Goal: Task Accomplishment & Management: Use online tool/utility

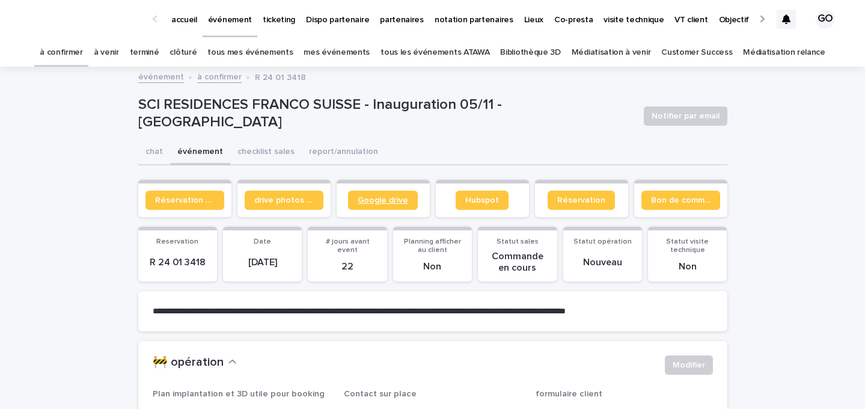
click at [372, 198] on span "Google drive" at bounding box center [382, 200] width 50 height 8
click at [365, 202] on span "Google drive" at bounding box center [382, 200] width 50 height 8
click at [242, 149] on button "checklist sales" at bounding box center [265, 152] width 71 height 25
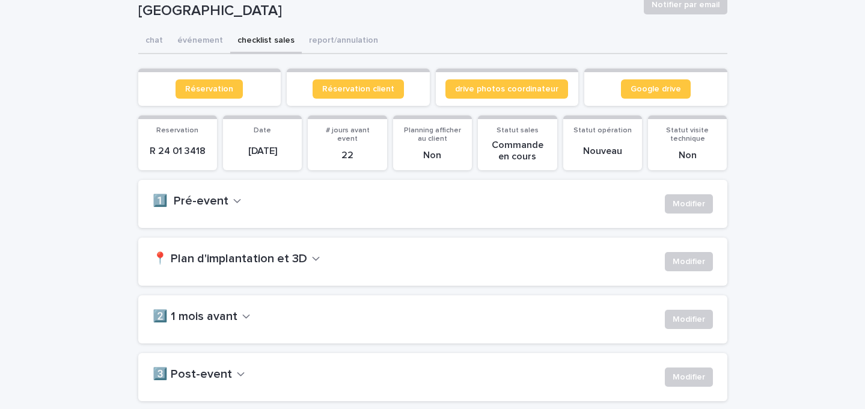
scroll to position [133, 0]
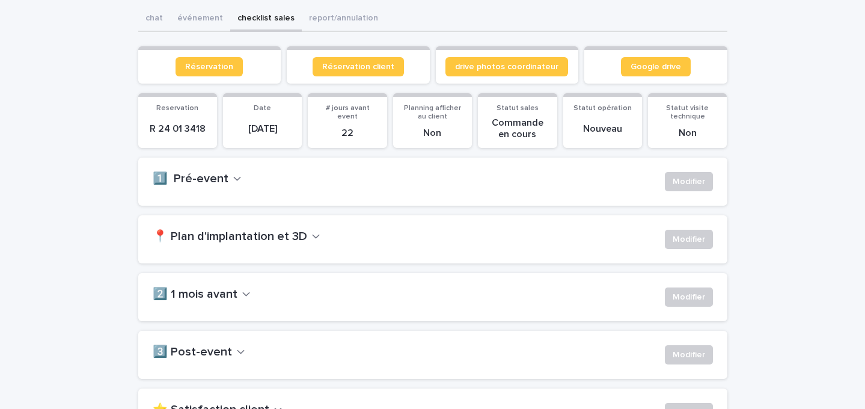
click at [703, 225] on div "📍 Plan d'implantation et 3D Modifier" at bounding box center [432, 239] width 589 height 48
click at [699, 232] on button "Modifier" at bounding box center [689, 239] width 48 height 19
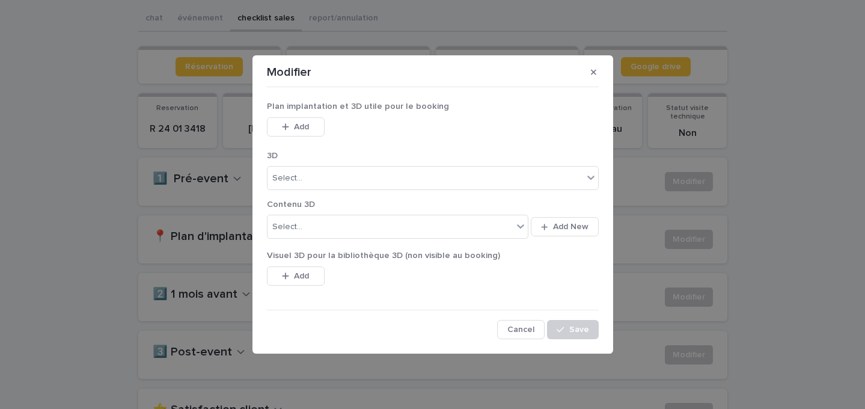
click at [303, 140] on div "Add" at bounding box center [296, 129] width 58 height 24
click at [294, 129] on span "Add" at bounding box center [301, 127] width 15 height 8
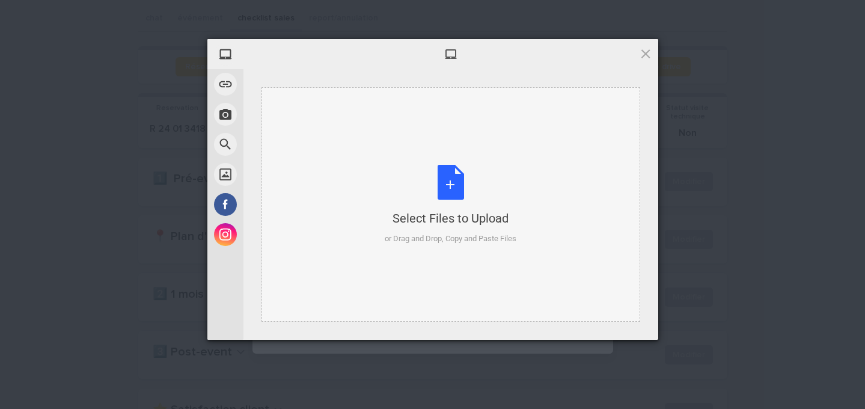
click at [422, 168] on div "Select Files to Upload or Drag and Drop, Copy and Paste Files" at bounding box center [451, 205] width 132 height 80
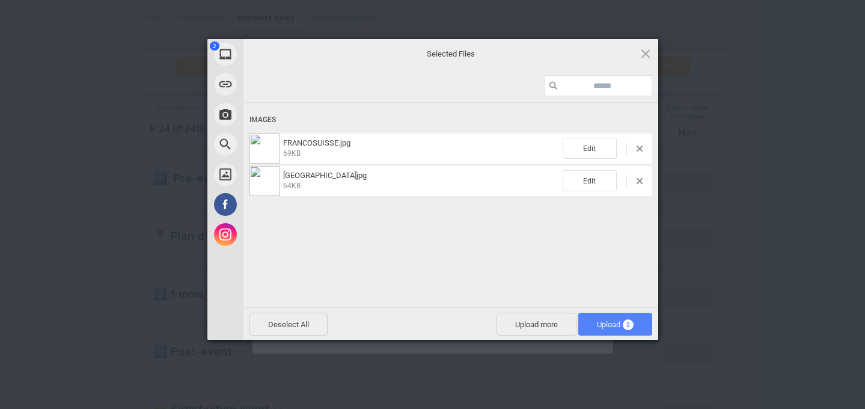
click at [613, 318] on span "Upload 2" at bounding box center [615, 323] width 74 height 23
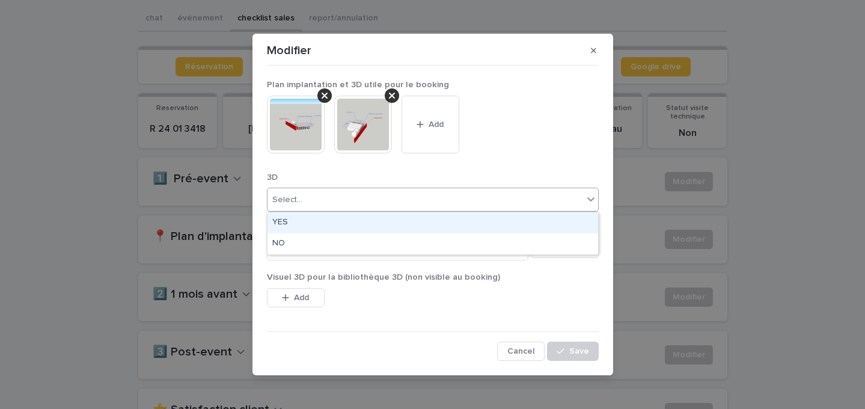
click at [365, 206] on div "Select..." at bounding box center [424, 200] width 315 height 20
click at [350, 227] on div "YES" at bounding box center [432, 222] width 330 height 21
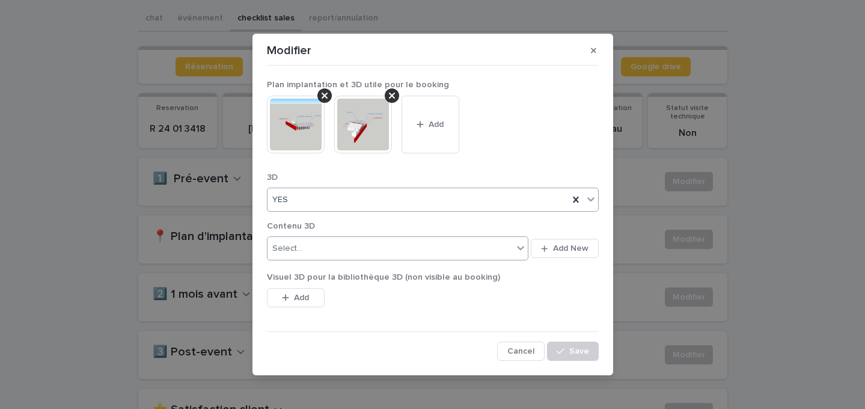
click at [347, 239] on div "Select..." at bounding box center [390, 249] width 246 height 20
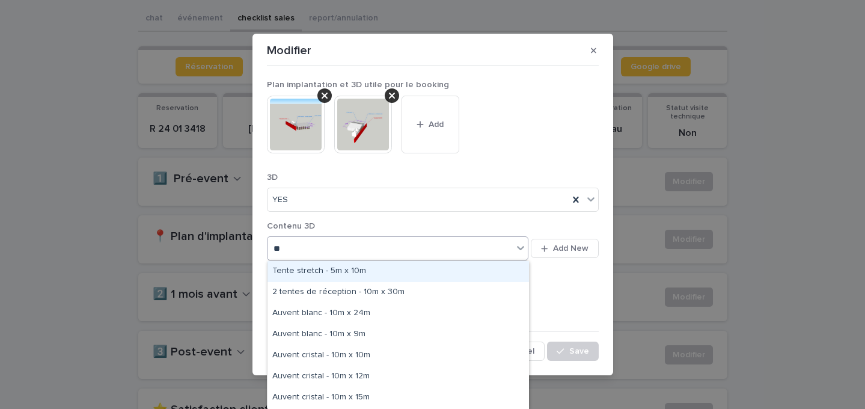
type input "***"
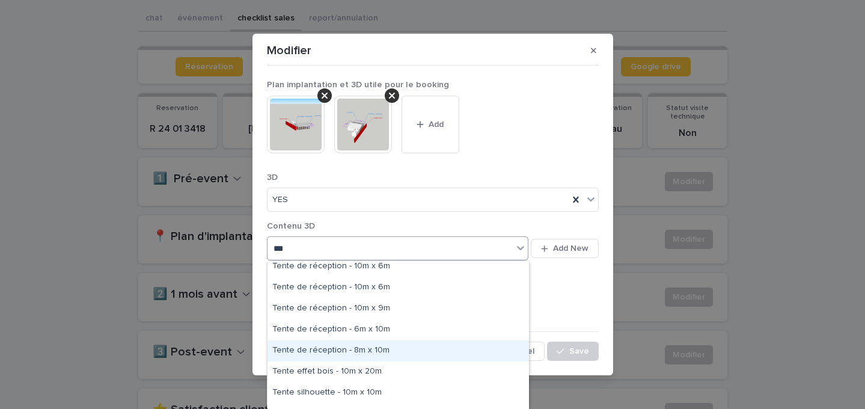
scroll to position [1032, 0]
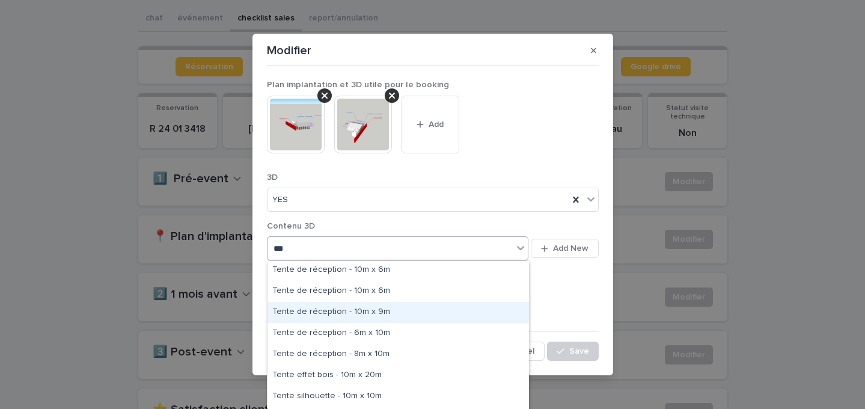
click at [314, 306] on div "Tente de réception - 10m x 9m" at bounding box center [397, 312] width 261 height 21
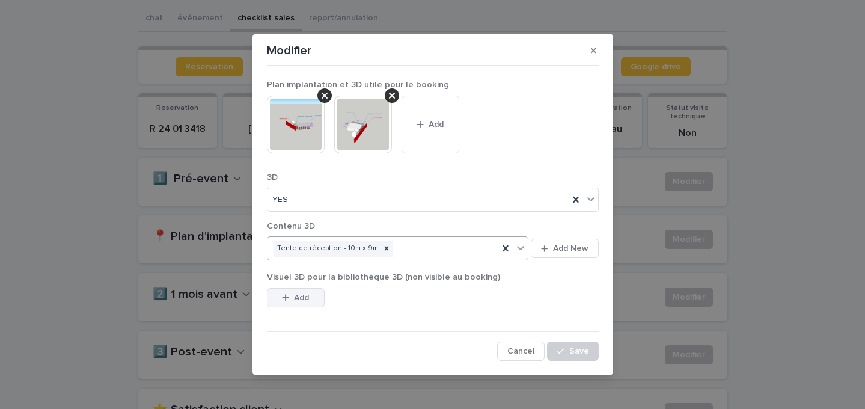
click at [315, 297] on button "Add" at bounding box center [296, 297] width 58 height 19
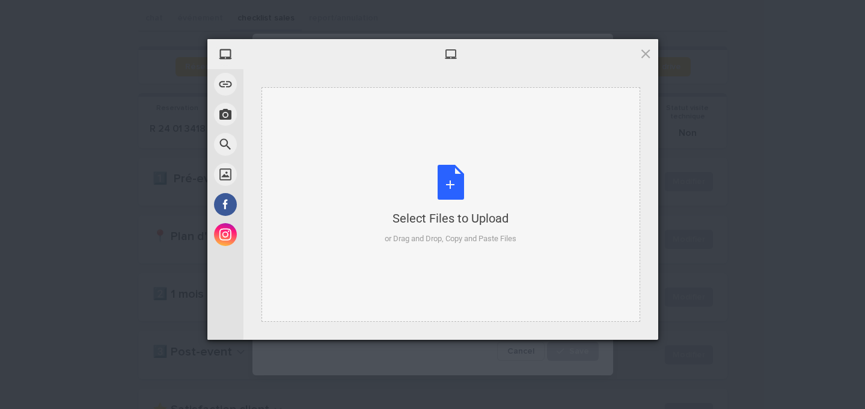
click at [420, 173] on div "Select Files to Upload or Drag and Drop, Copy and Paste Files" at bounding box center [451, 205] width 132 height 80
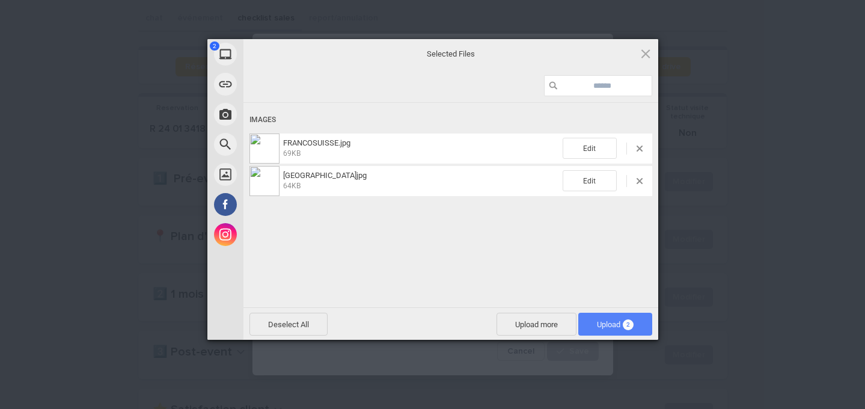
click at [618, 321] on span "Upload 2" at bounding box center [615, 324] width 37 height 9
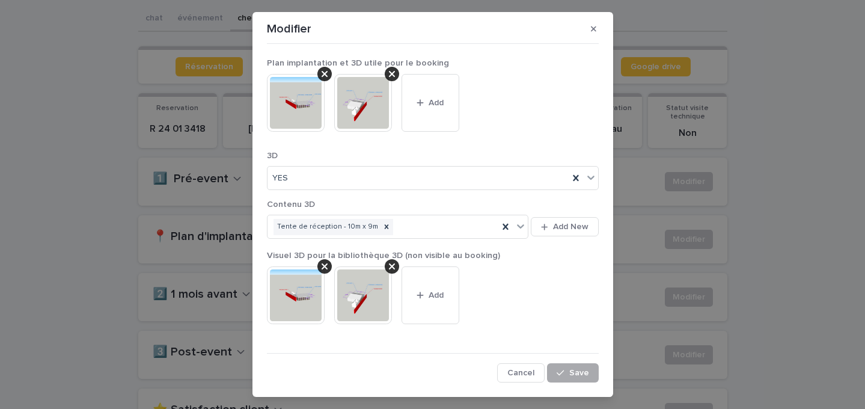
click at [583, 376] on span "Save" at bounding box center [579, 372] width 20 height 8
